Goal: Information Seeking & Learning: Learn about a topic

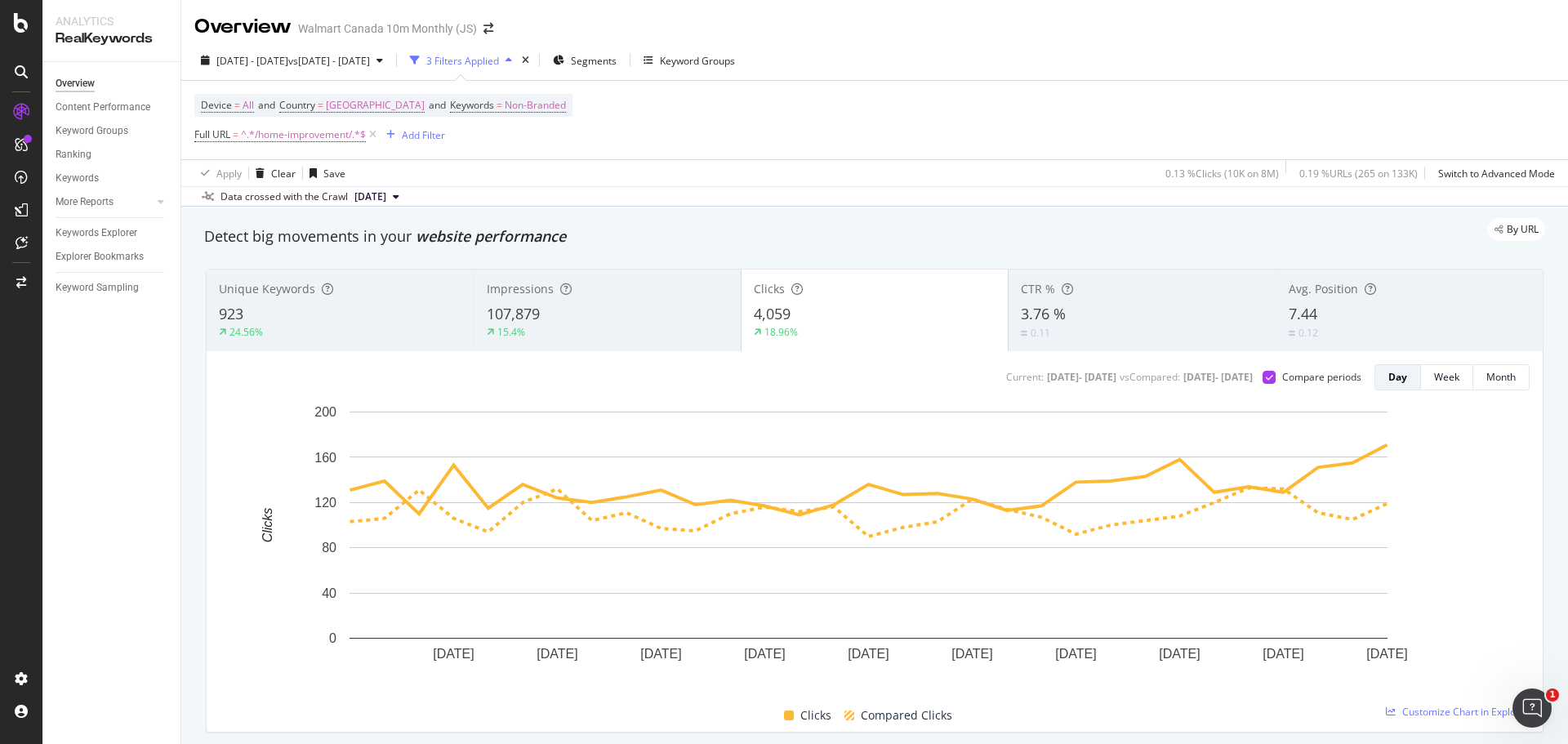
click at [291, 130] on span "^.*/home-improvement/.*$" at bounding box center [303, 134] width 125 height 23
click at [668, 144] on div "Device = All and Country = [GEOGRAPHIC_DATA] and Keywords = Non-Branded Full UR…" at bounding box center [874, 120] width 1360 height 78
click at [376, 136] on icon at bounding box center [373, 134] width 14 height 17
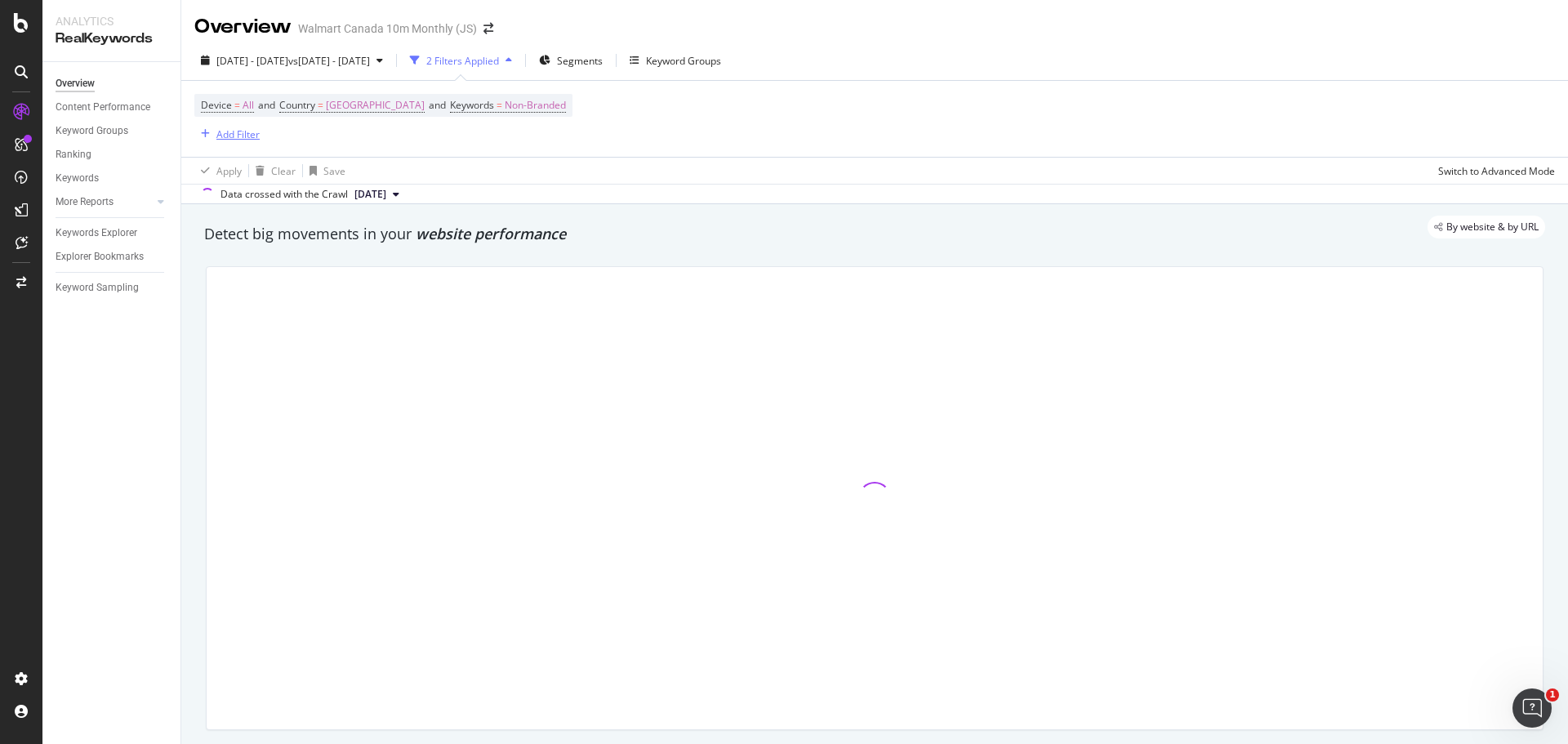
click at [228, 136] on div "Add Filter" at bounding box center [238, 134] width 44 height 14
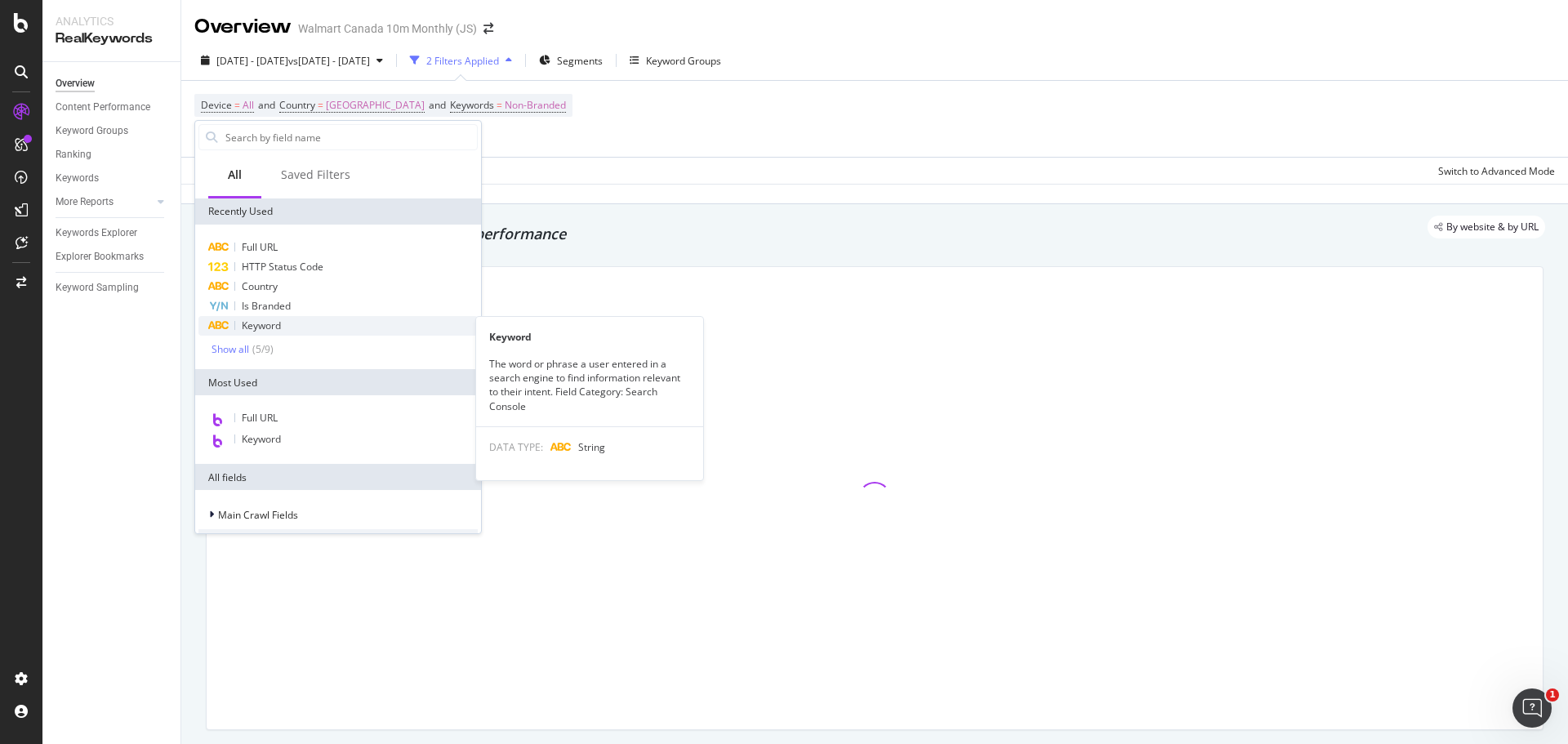
click at [269, 328] on span "Keyword" at bounding box center [261, 325] width 39 height 14
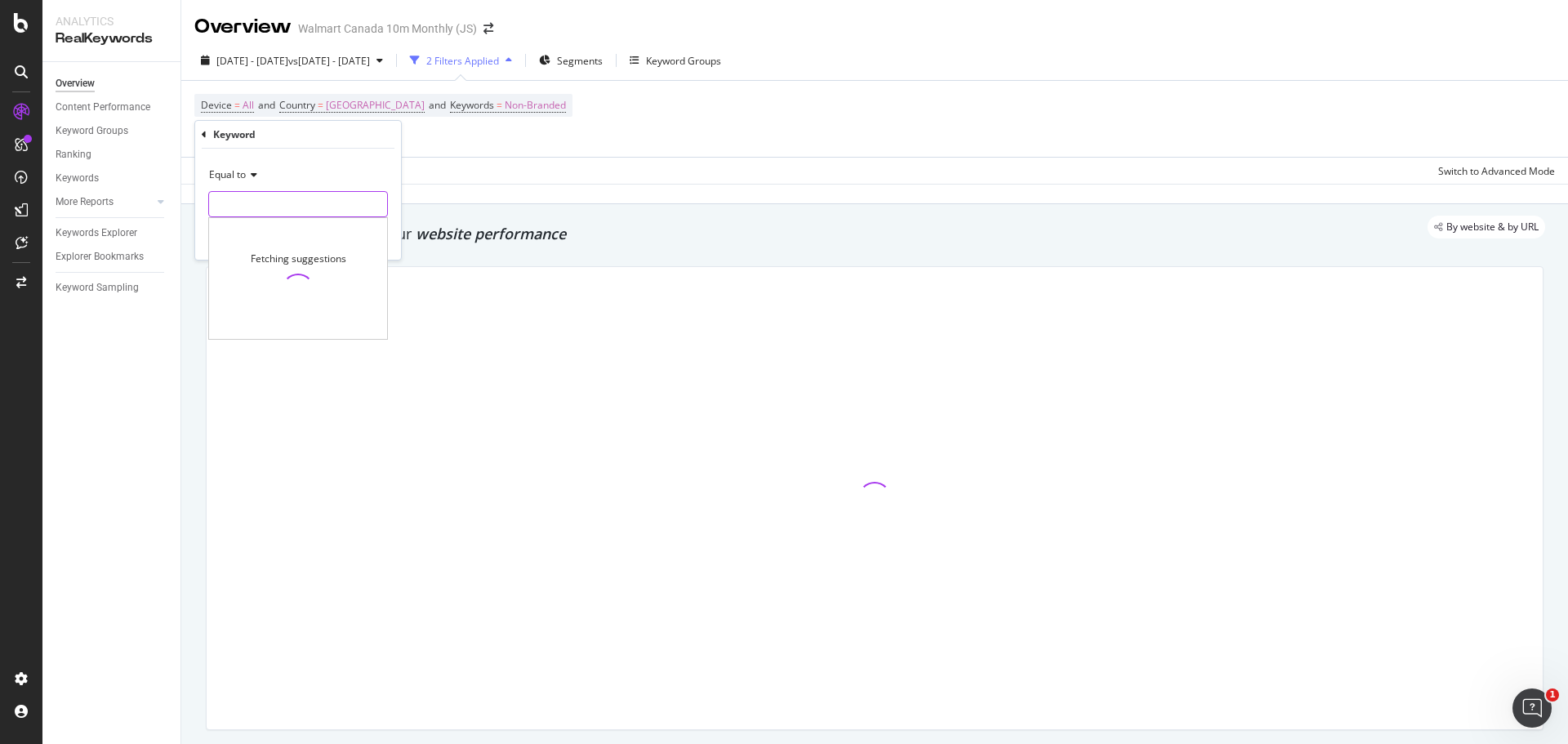
click at [313, 210] on input "text" at bounding box center [298, 204] width 178 height 26
click at [244, 178] on span "Equal to" at bounding box center [228, 174] width 37 height 14
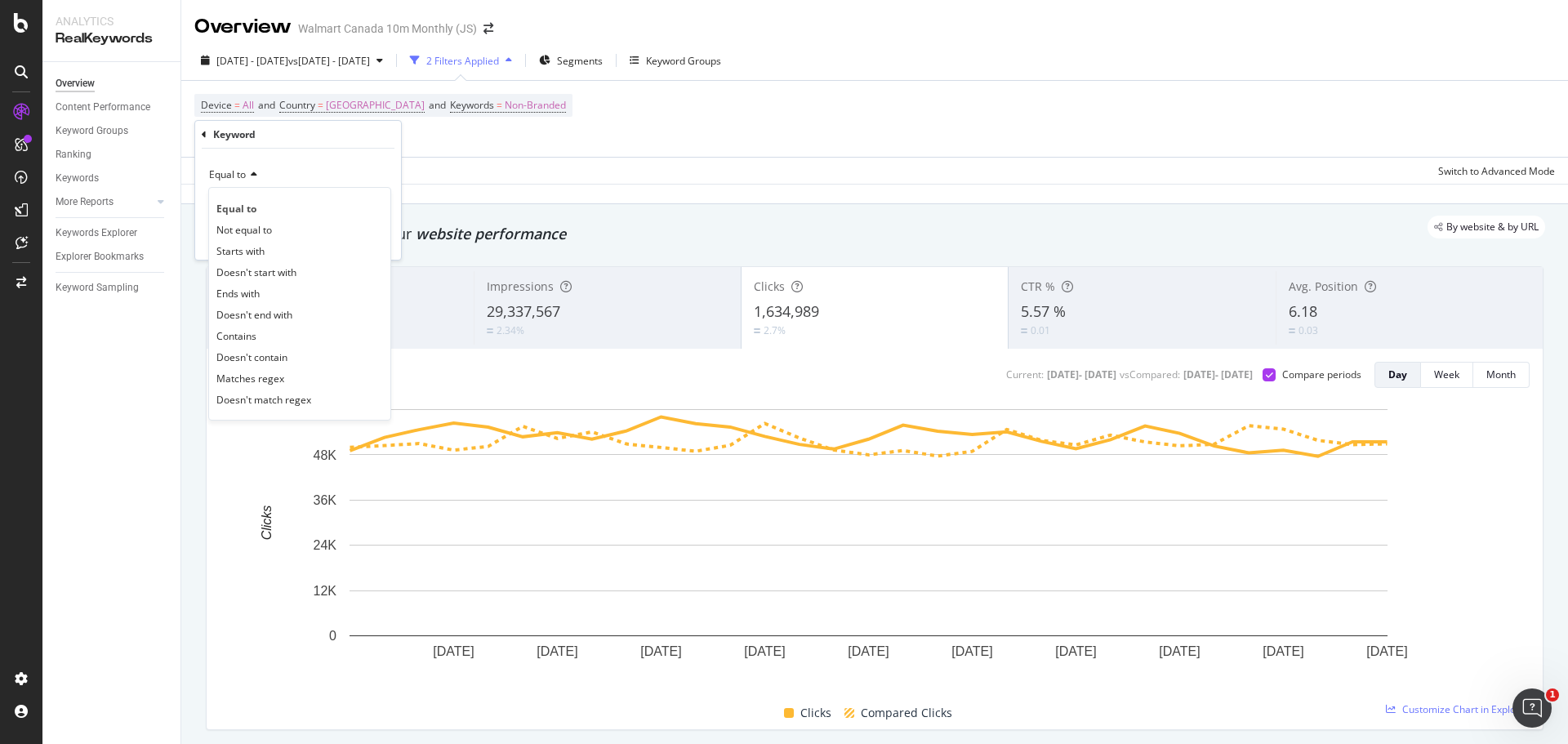
click at [595, 132] on div "Device = All and Country = [GEOGRAPHIC_DATA] and Keywords = Non-Branded Add Fil…" at bounding box center [874, 119] width 1360 height 76
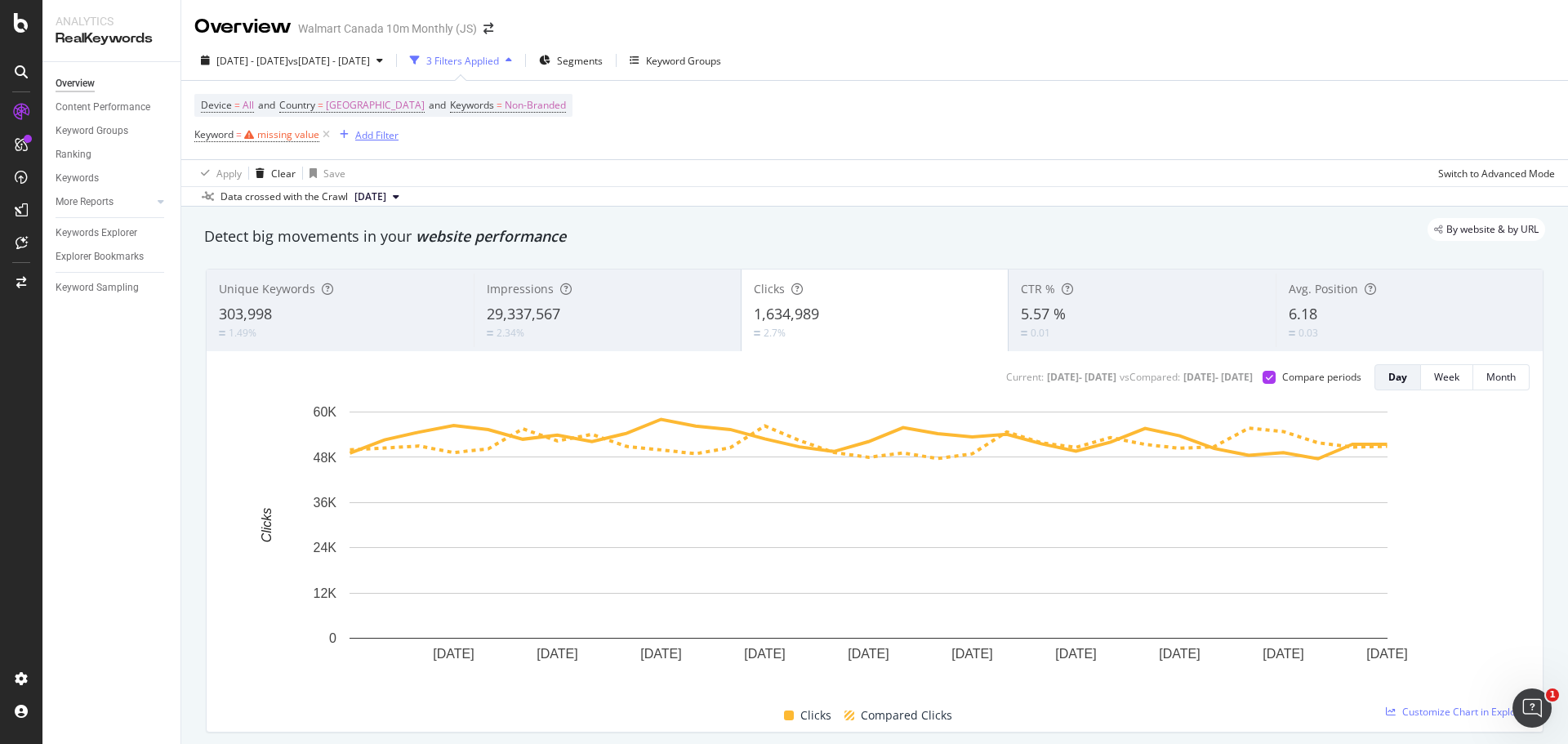
click at [366, 134] on div "Add Filter" at bounding box center [377, 135] width 44 height 14
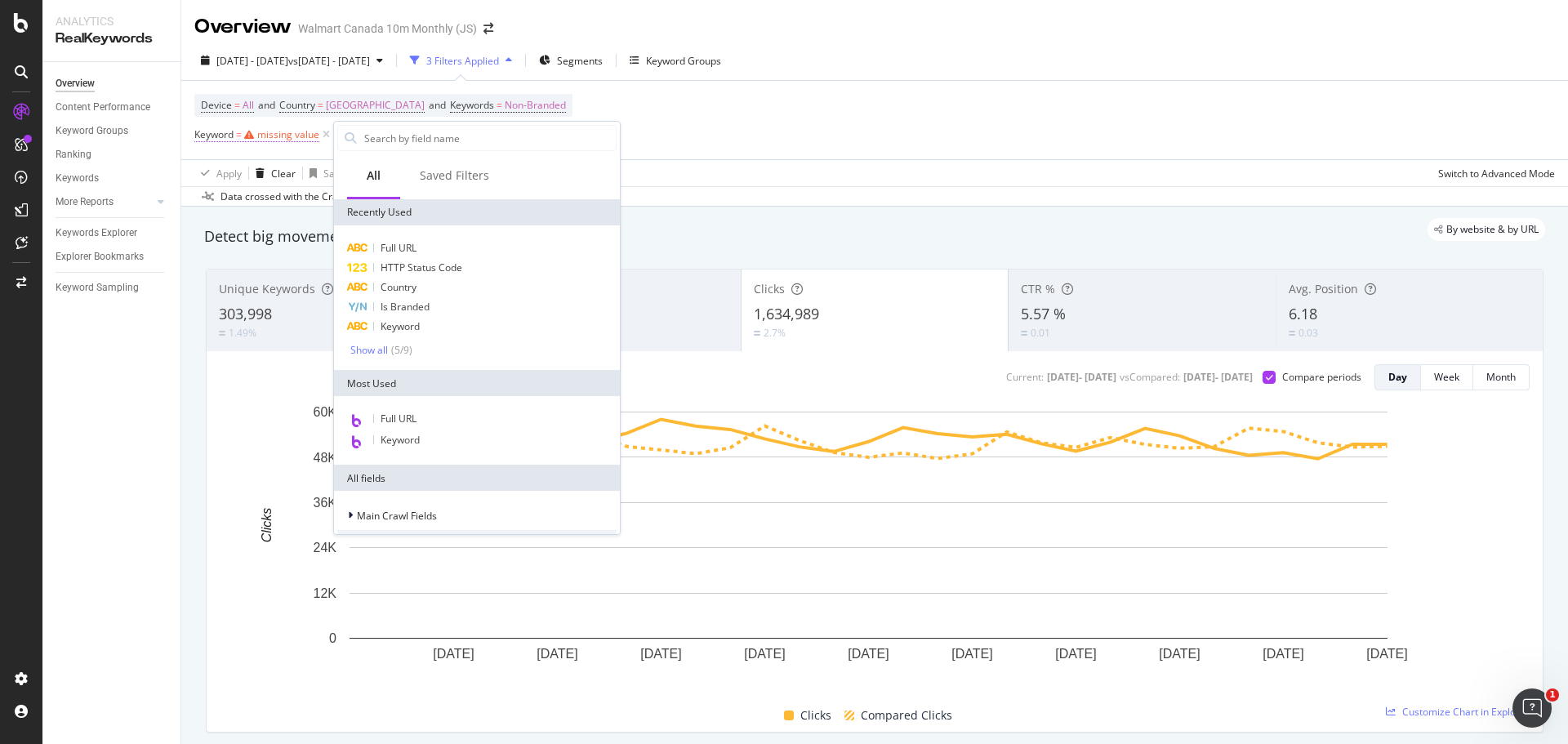
click at [308, 137] on div "missing value" at bounding box center [288, 134] width 62 height 14
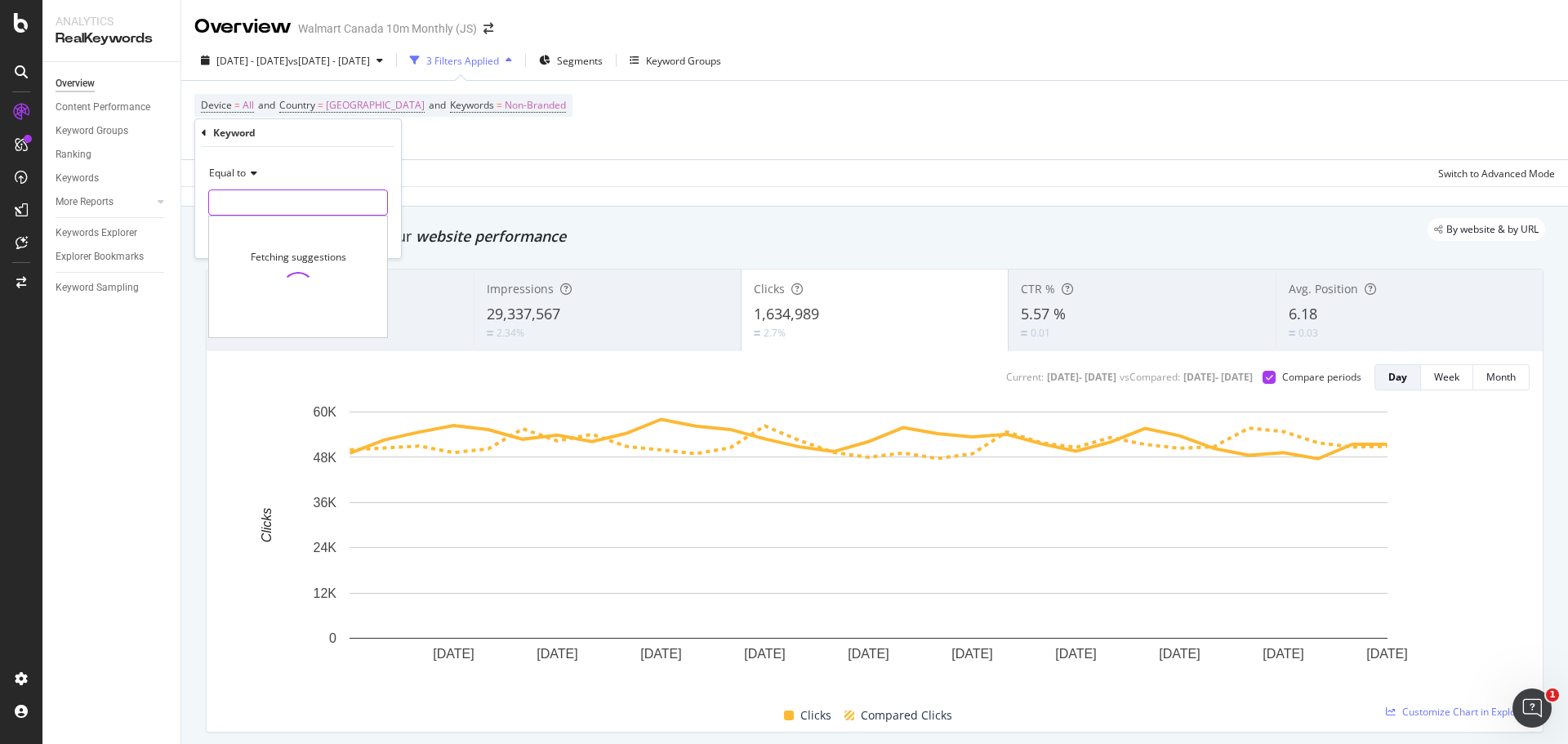
click at [251, 198] on input "text" at bounding box center [298, 202] width 178 height 26
type input "carry on"
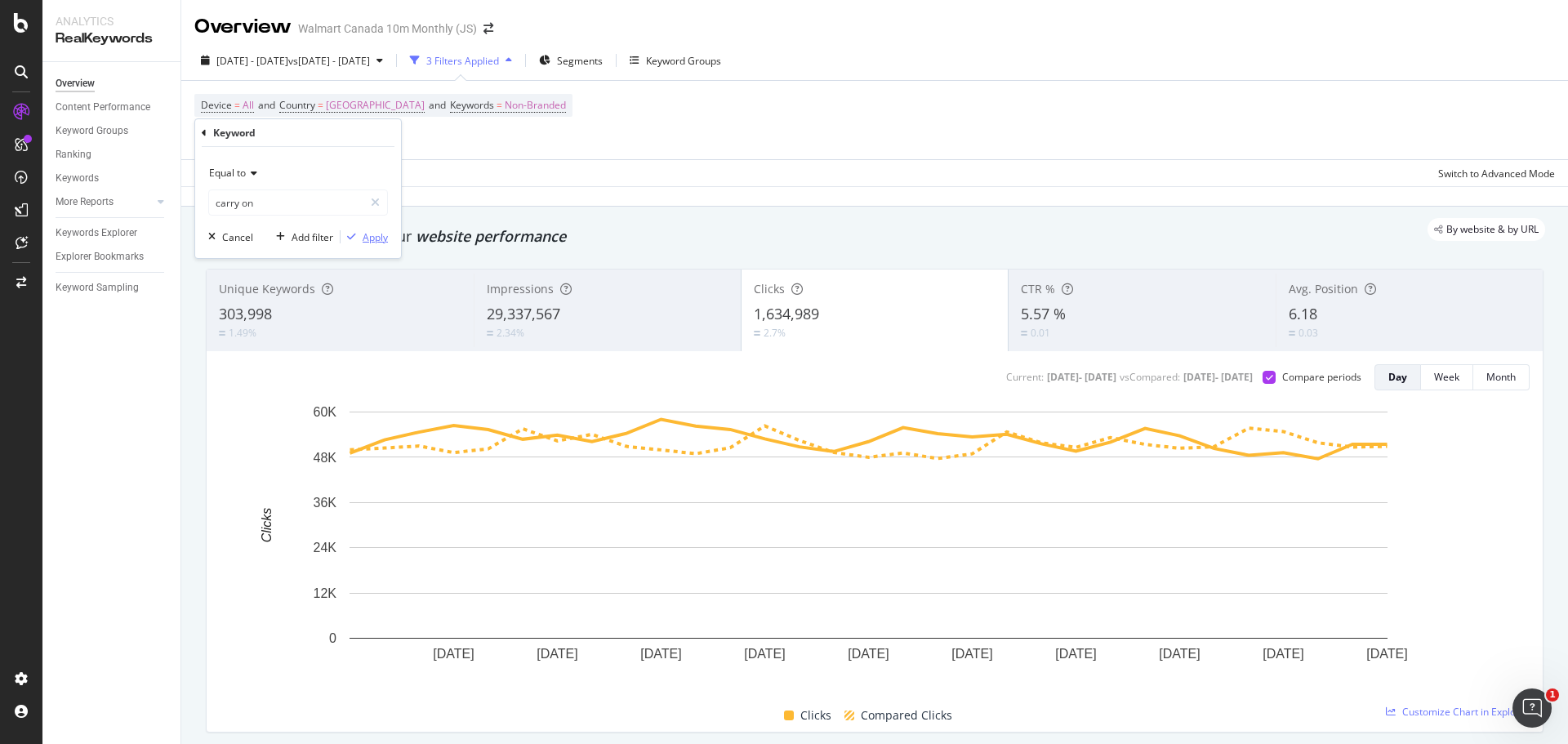
click at [375, 239] on div "Apply" at bounding box center [375, 237] width 25 height 14
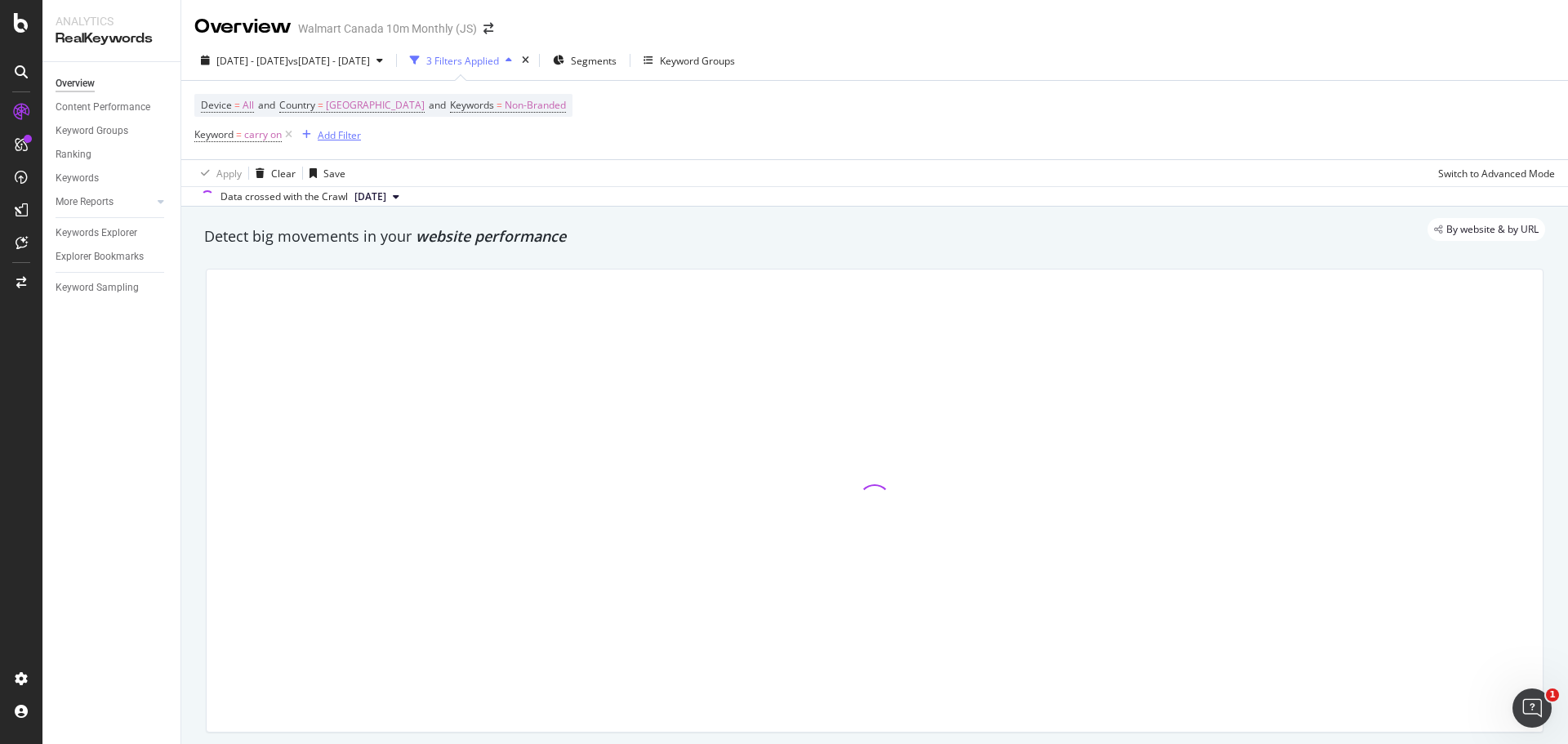
click at [340, 140] on div "Add Filter" at bounding box center [339, 135] width 44 height 14
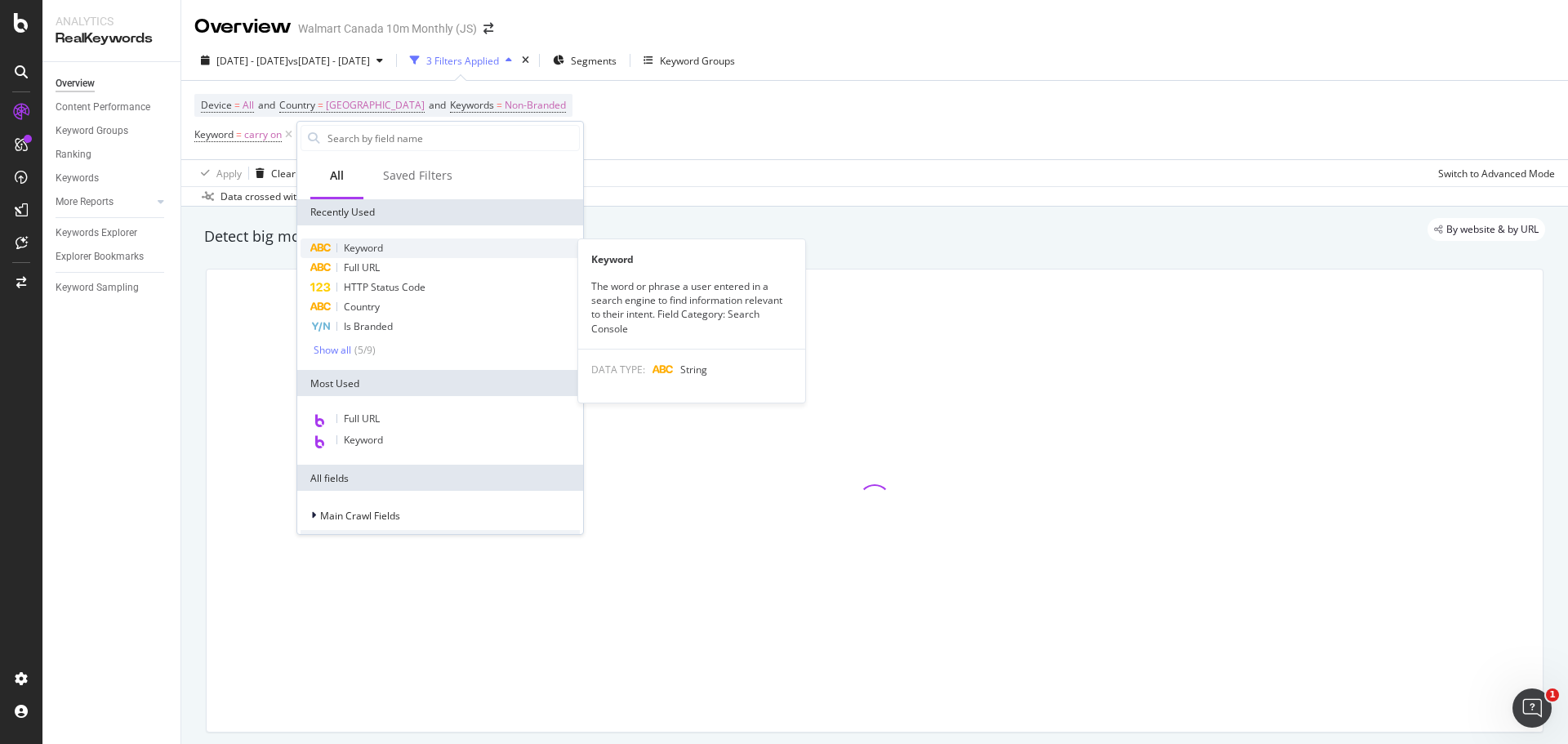
click at [372, 247] on span "Keyword" at bounding box center [363, 248] width 39 height 14
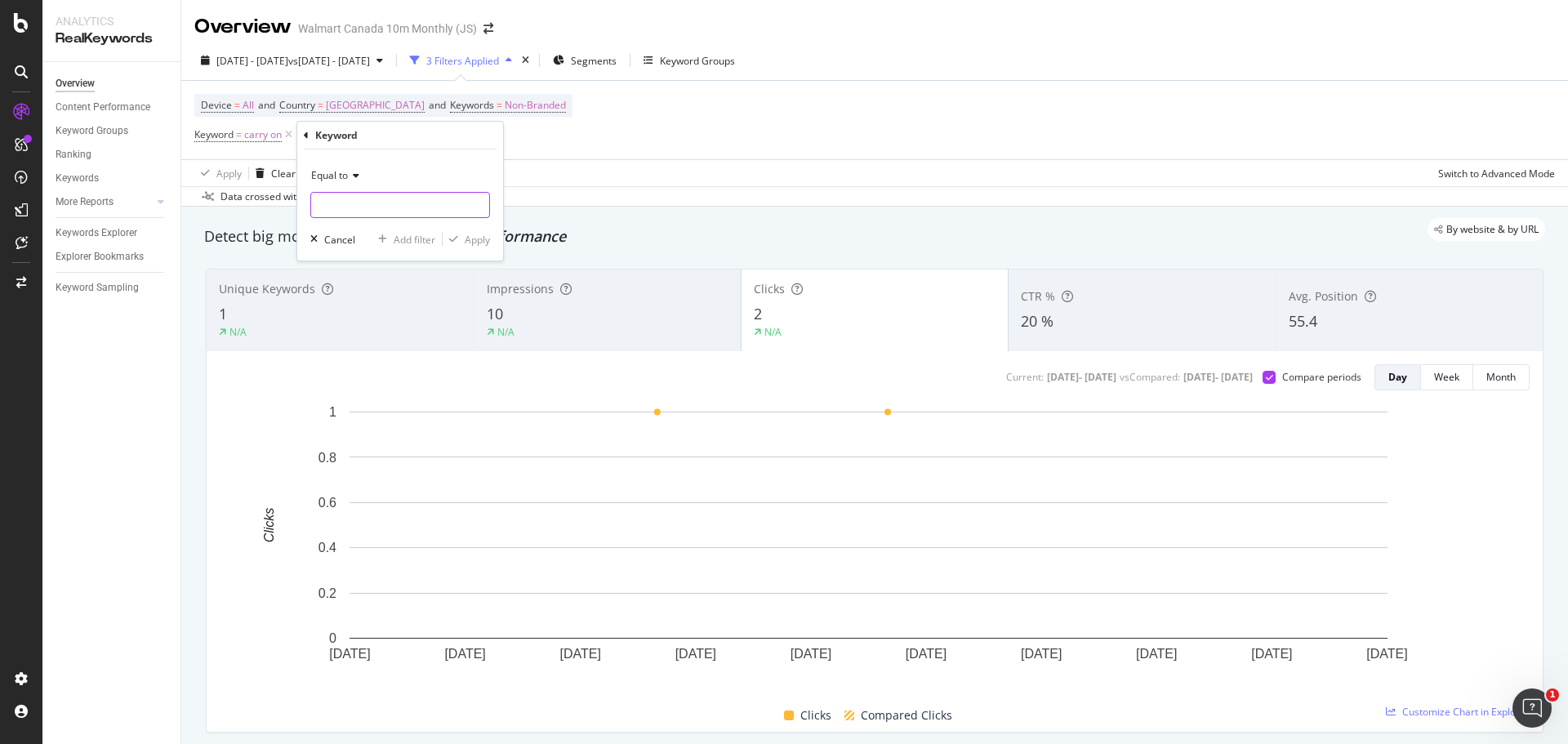
click at [345, 205] on input "text" at bounding box center [401, 205] width 178 height 26
type input "carry-on luggage"
click at [471, 238] on div "Apply" at bounding box center [477, 240] width 25 height 14
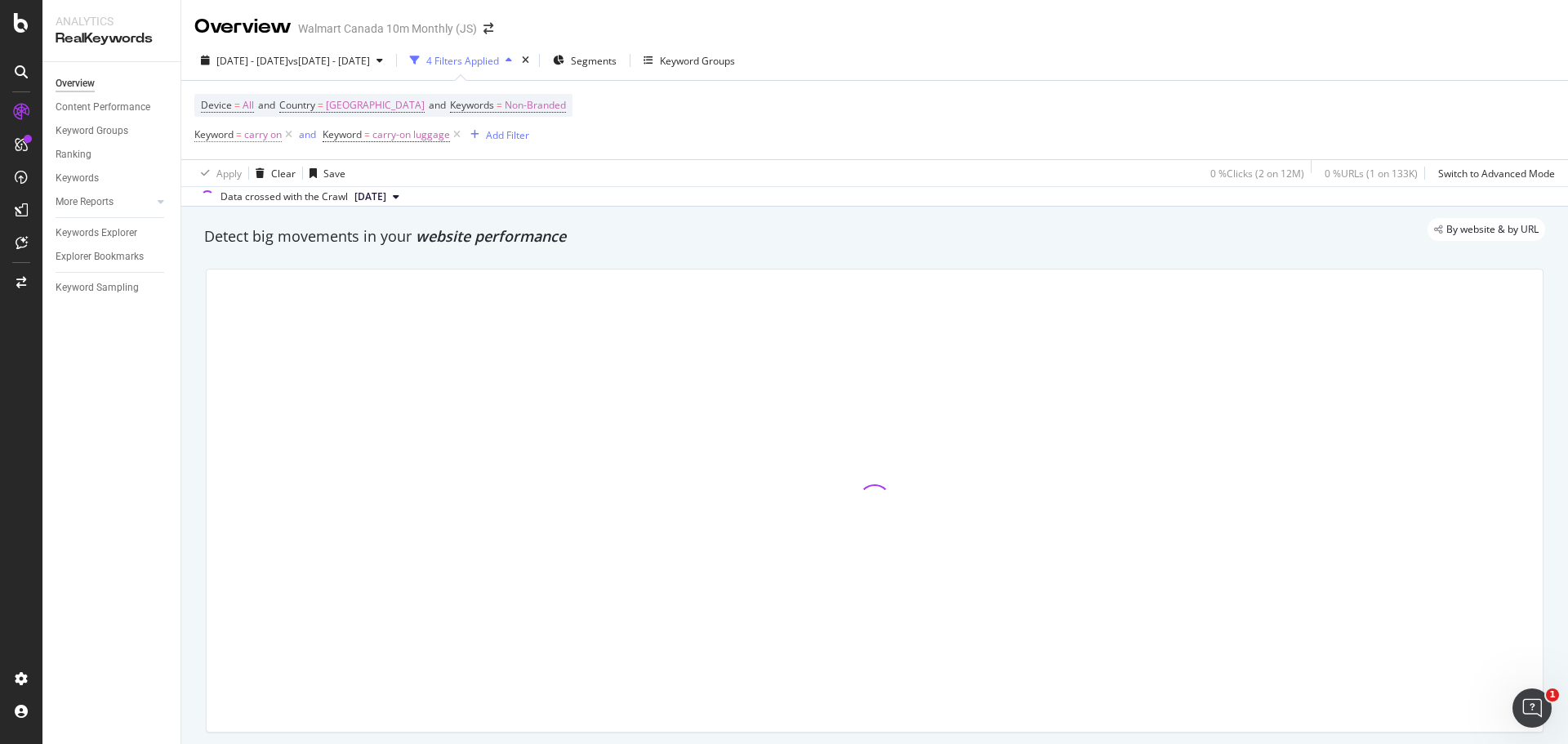
click at [261, 138] on span "carry on" at bounding box center [263, 134] width 38 height 23
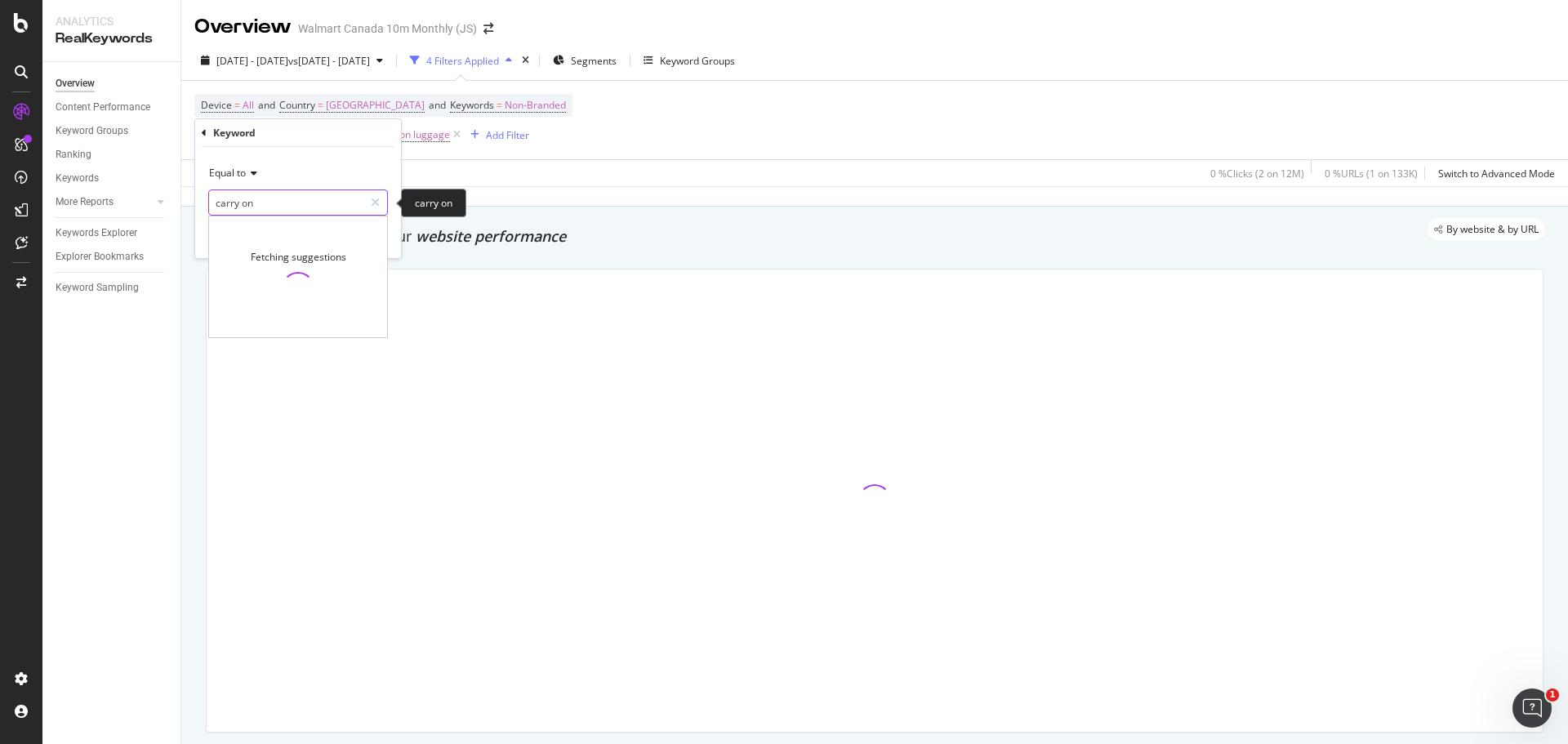
click at [286, 207] on input "carry on" at bounding box center [286, 202] width 154 height 26
click at [287, 207] on input "text" at bounding box center [286, 202] width 154 height 26
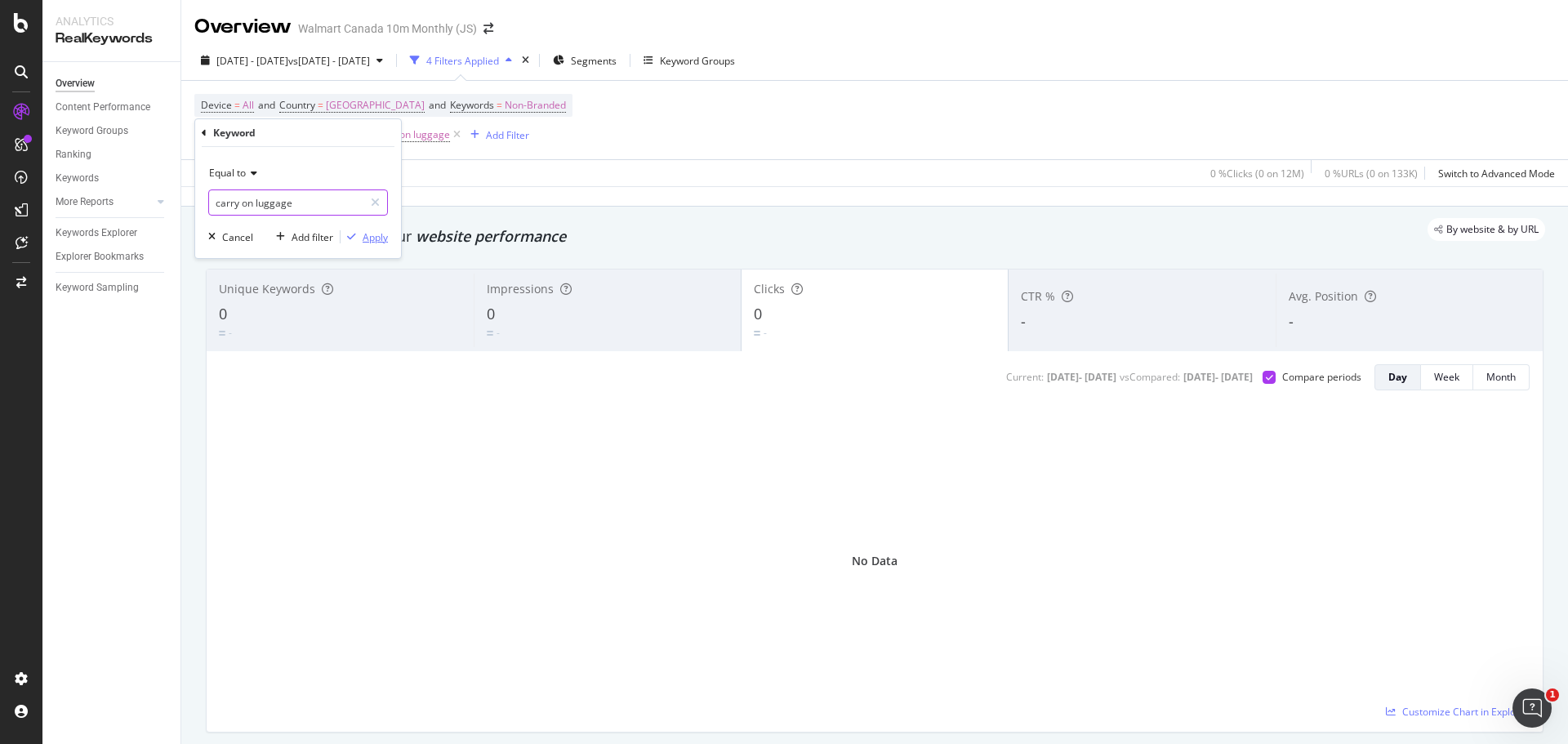
type input "carry on luggage"
click at [374, 241] on div "Apply" at bounding box center [375, 237] width 25 height 14
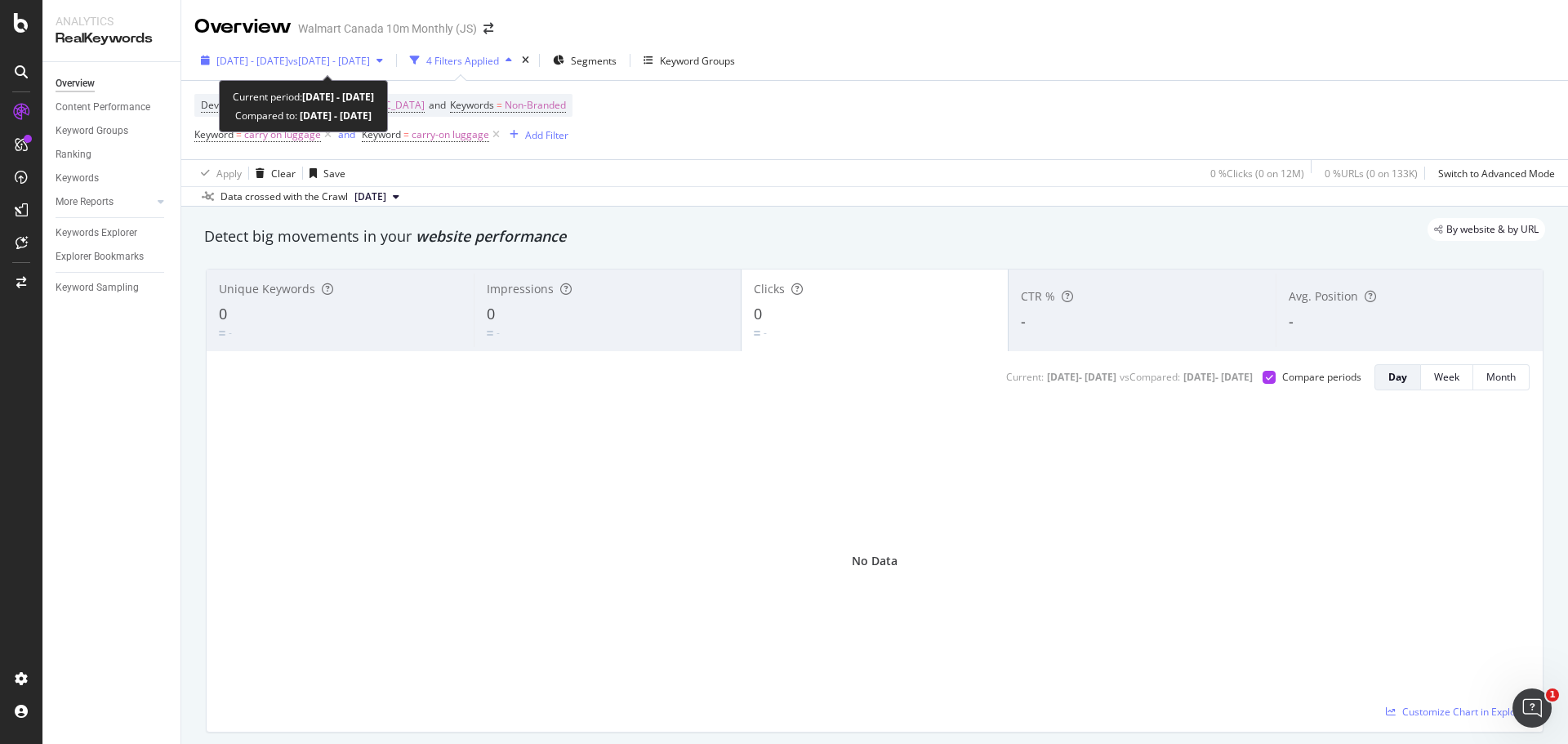
click at [370, 61] on span "vs [DATE] - [DATE]" at bounding box center [329, 61] width 82 height 14
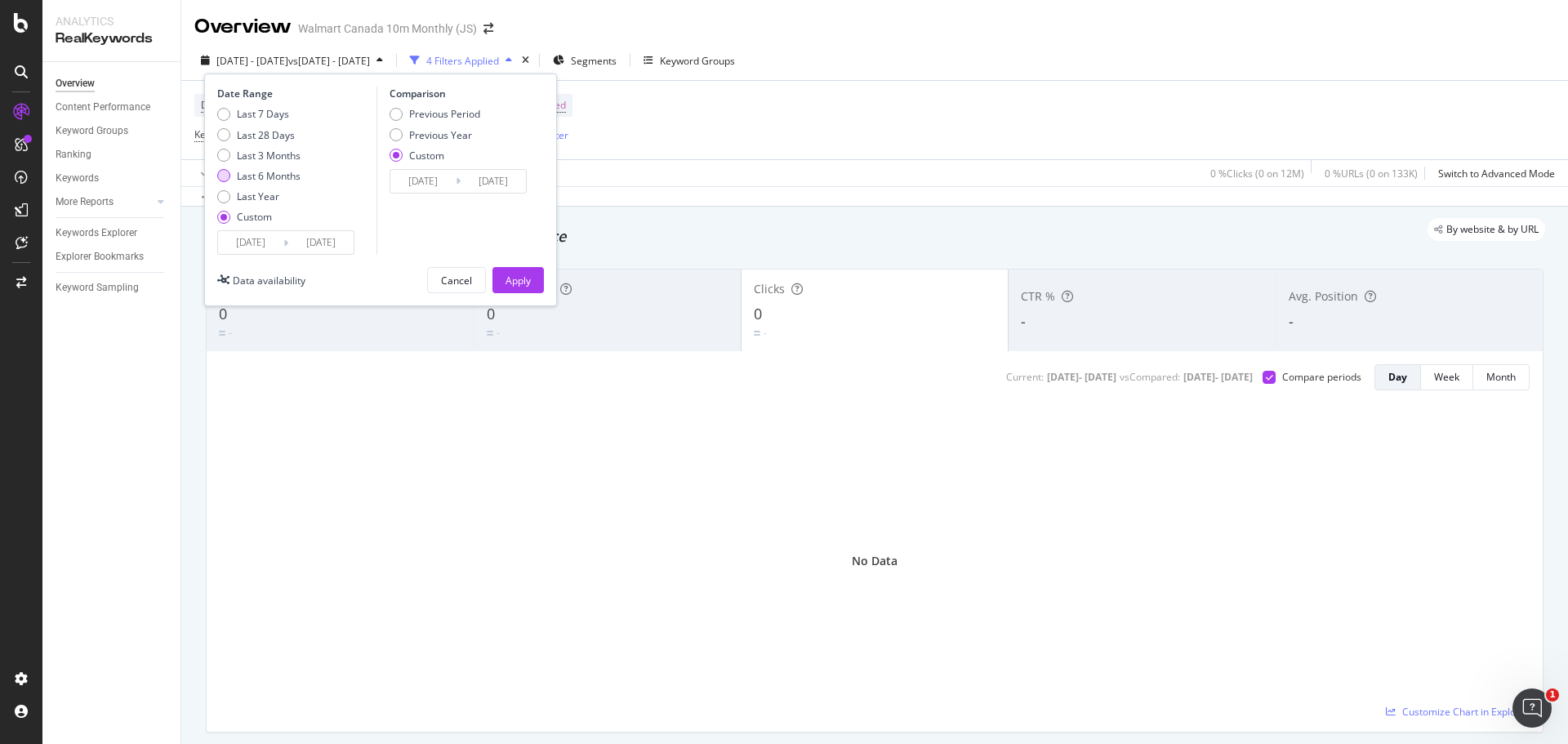
click at [222, 175] on div "Last 6 Months" at bounding box center [223, 175] width 13 height 13
type input "[DATE]"
click at [394, 111] on div "Previous Period" at bounding box center [395, 114] width 13 height 13
type input "[DATE]"
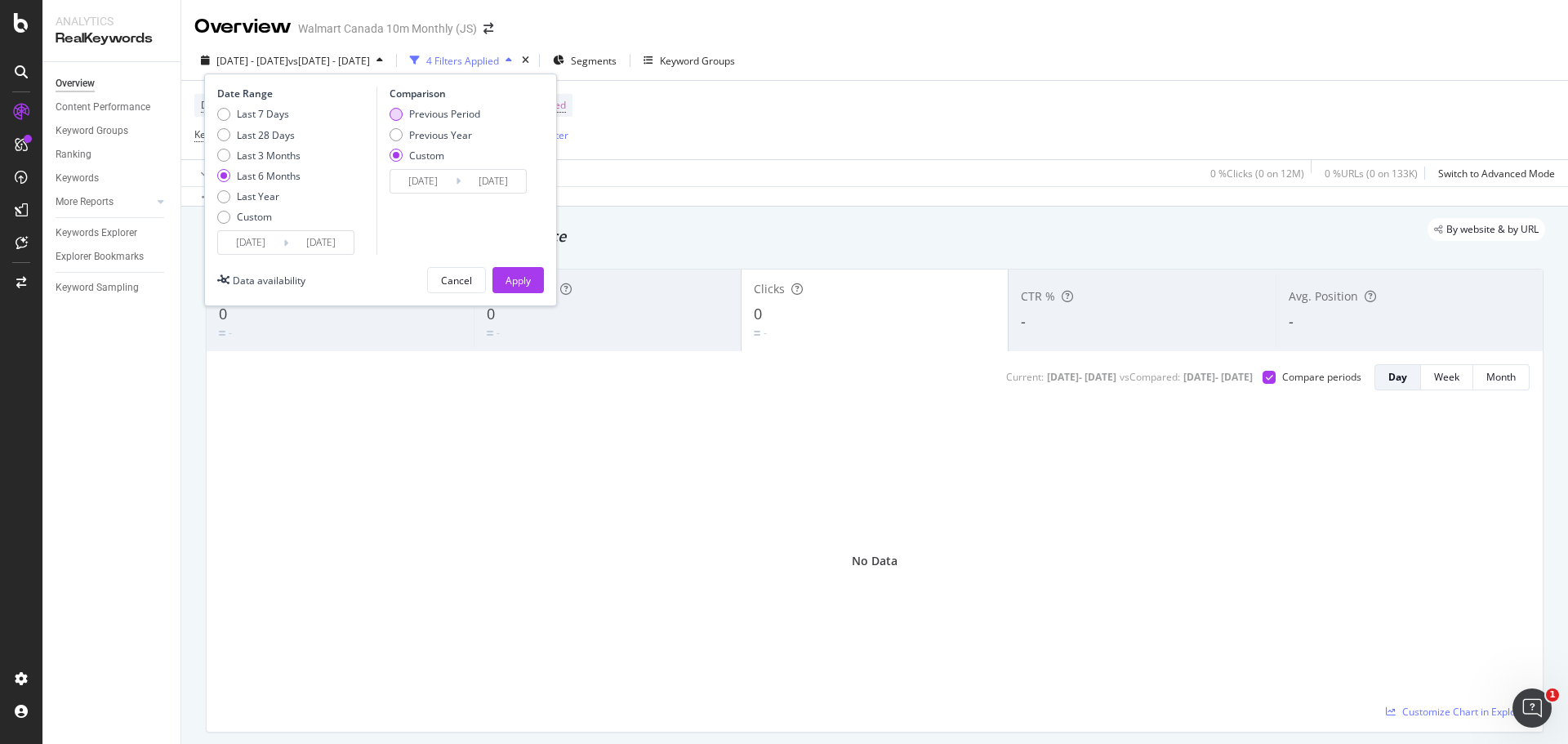
type input "[DATE]"
click at [522, 285] on div "Apply" at bounding box center [517, 281] width 25 height 14
